Goal: Download file/media

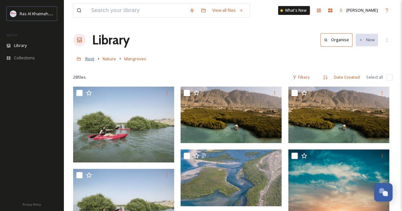
click at [89, 61] on span "Root" at bounding box center [89, 59] width 9 height 6
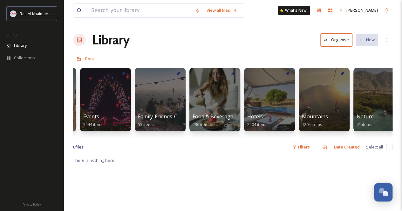
scroll to position [0, 216]
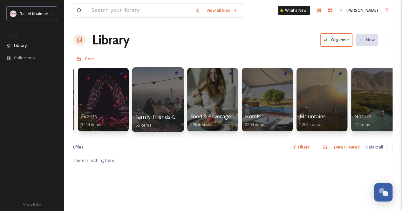
click at [160, 89] on div at bounding box center [158, 99] width 52 height 65
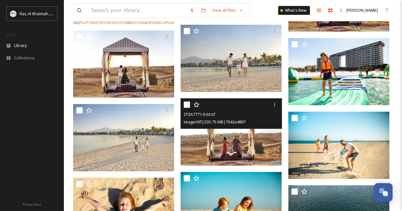
scroll to position [926, 0]
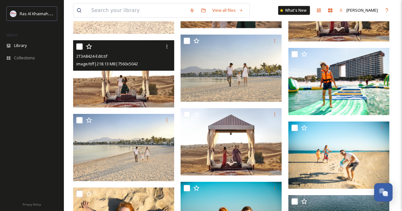
click at [135, 91] on img at bounding box center [123, 73] width 101 height 67
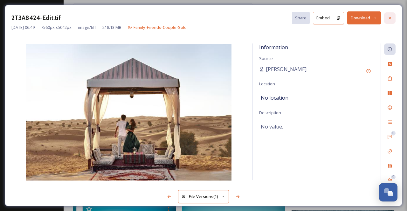
click at [391, 17] on icon at bounding box center [389, 18] width 3 height 3
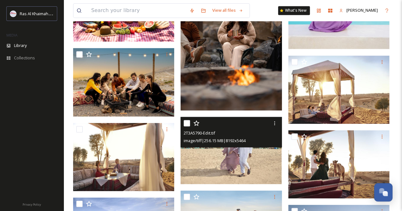
scroll to position [482, 0]
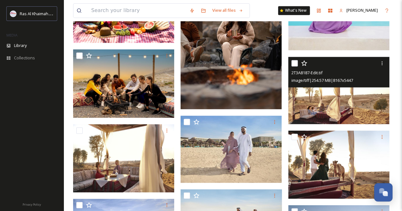
click at [337, 101] on img at bounding box center [338, 90] width 101 height 67
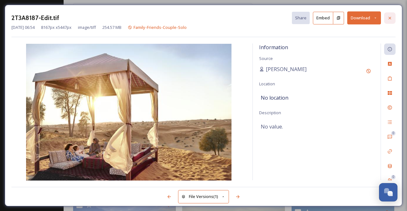
click at [390, 16] on icon at bounding box center [389, 18] width 5 height 5
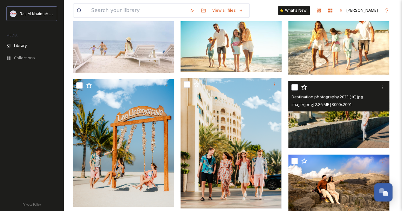
scroll to position [164, 0]
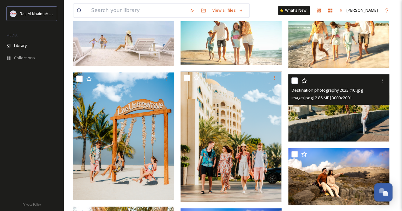
click at [326, 116] on img at bounding box center [338, 107] width 101 height 67
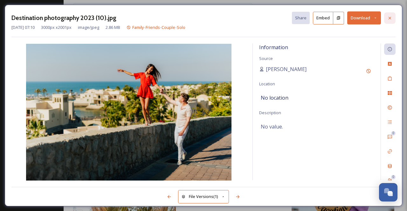
click at [390, 16] on icon at bounding box center [389, 18] width 5 height 5
